Goal: Check status: Check status

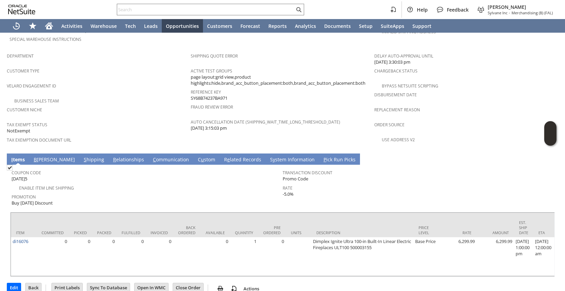
scroll to position [420, 0]
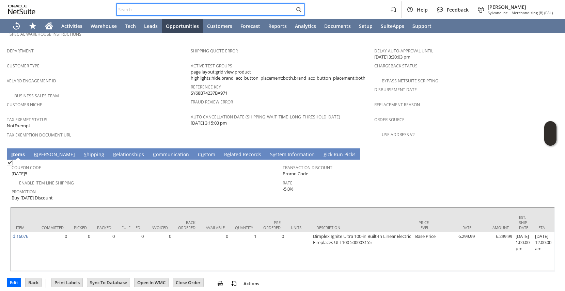
click at [150, 11] on input "text" at bounding box center [205, 9] width 177 height 8
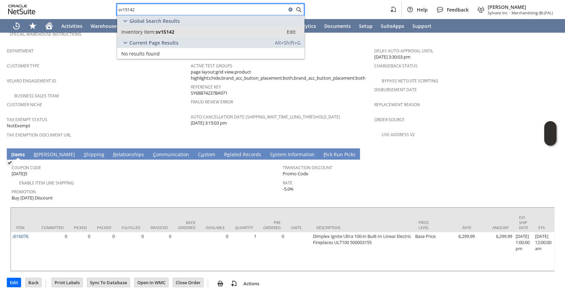
type input "sv15142"
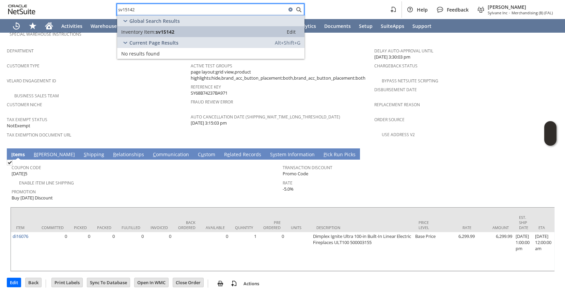
click at [184, 32] on div "Inventory Item: sv15142" at bounding box center [200, 32] width 158 height 6
click at [178, 30] on div "Inventory Item: sv15142" at bounding box center [200, 32] width 158 height 6
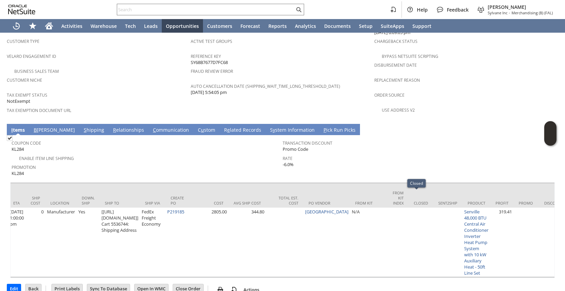
scroll to position [0, 1050]
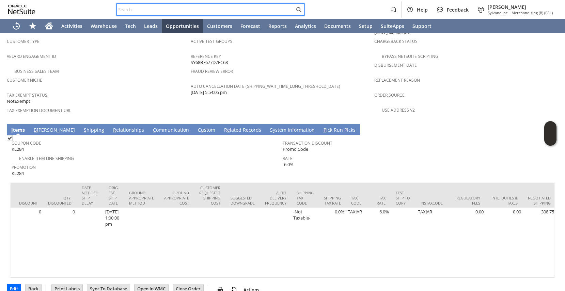
click at [138, 7] on input "text" at bounding box center [205, 9] width 177 height 8
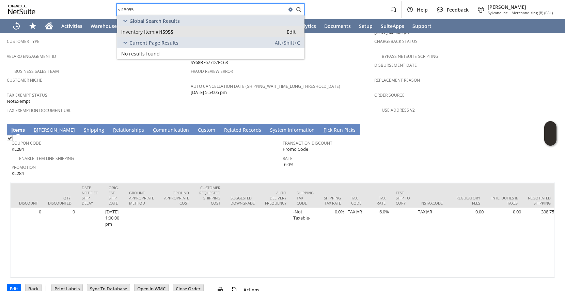
type input "vi15955"
click at [145, 29] on span "Inventory Item:" at bounding box center [138, 32] width 34 height 6
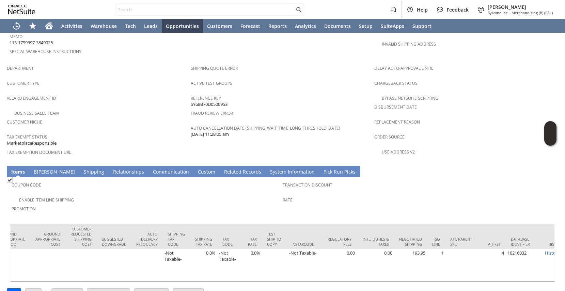
scroll to position [408, 0]
